Goal: Task Accomplishment & Management: Use online tool/utility

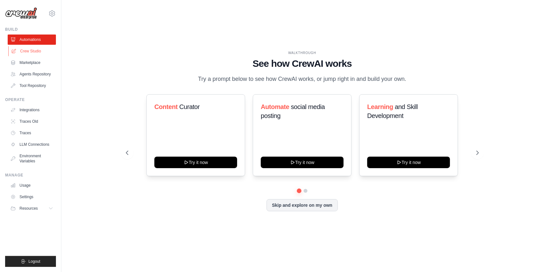
click at [42, 50] on link "Crew Studio" at bounding box center [32, 51] width 48 height 10
